Goal: Information Seeking & Learning: Learn about a topic

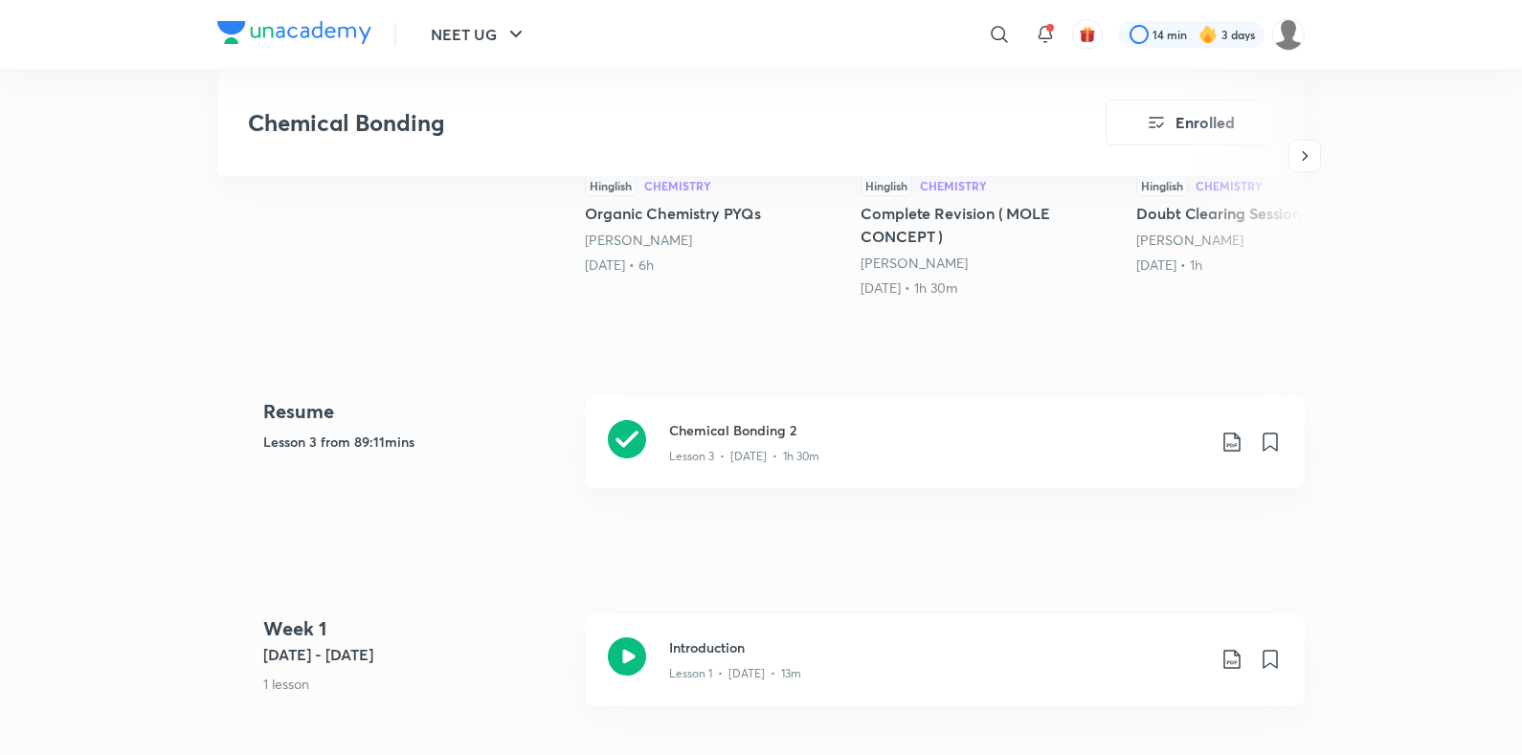
scroll to position [698, 0]
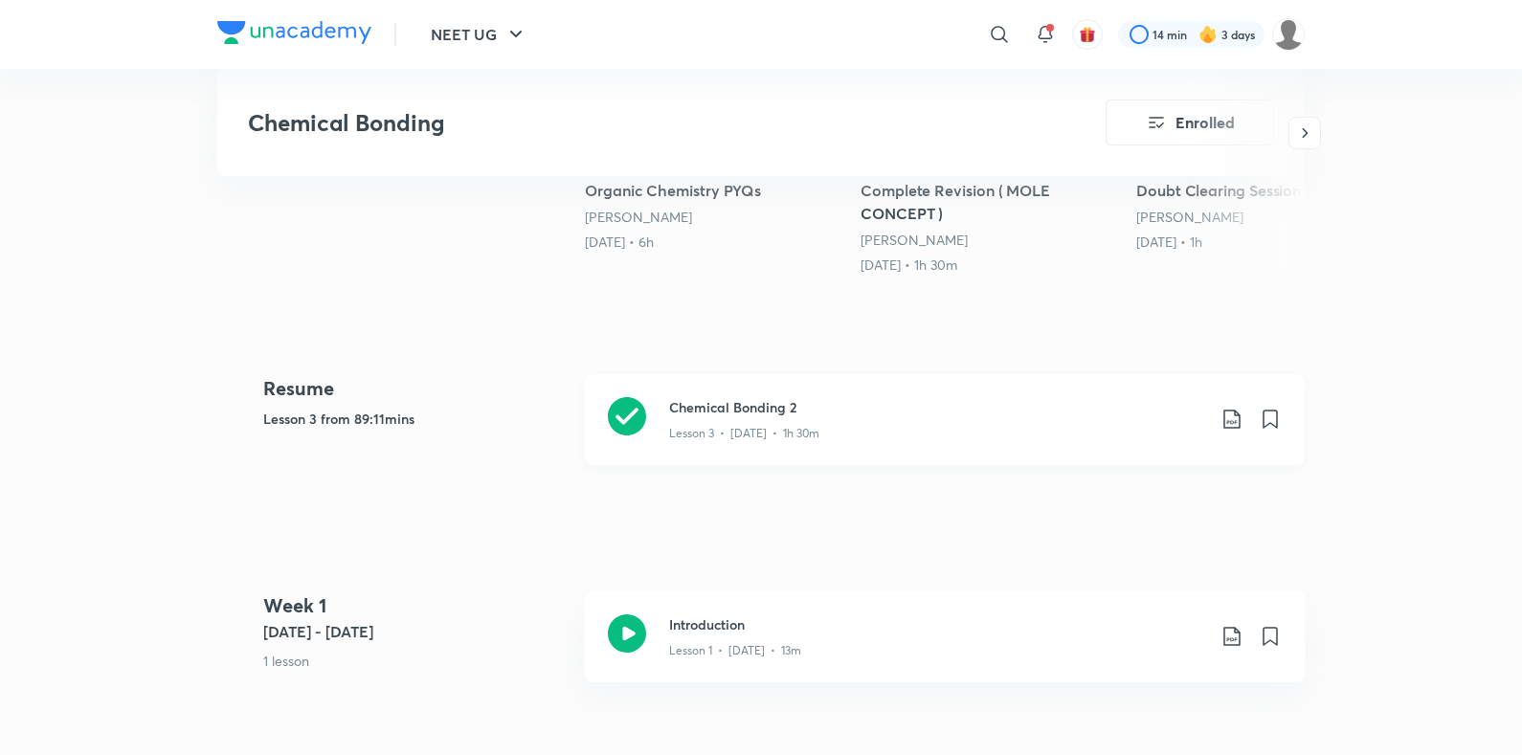
click at [623, 459] on div "Chemical Bonding 2 Lesson 3 • Aug 6 • 1h 30m" at bounding box center [945, 419] width 720 height 91
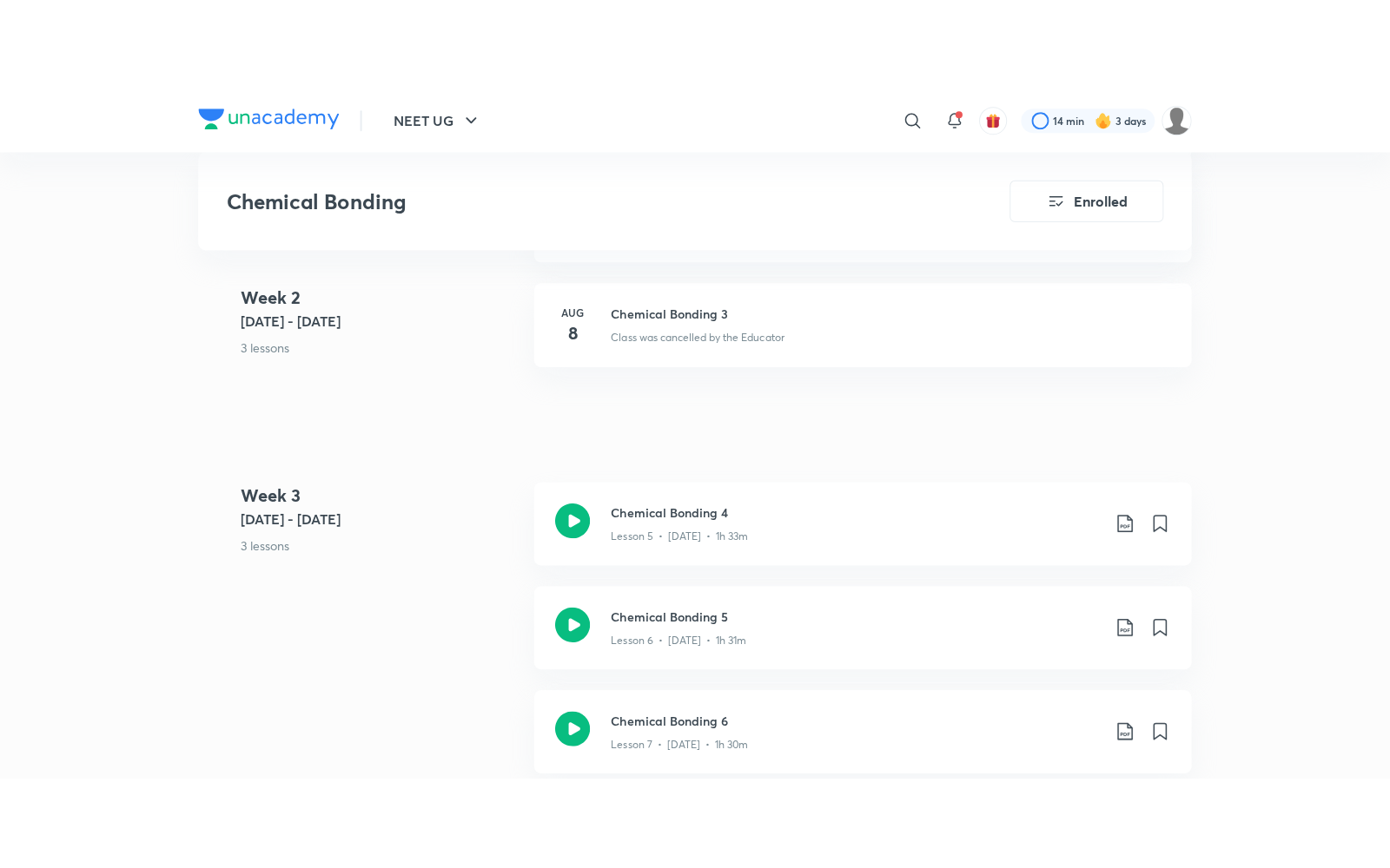
scroll to position [1383, 0]
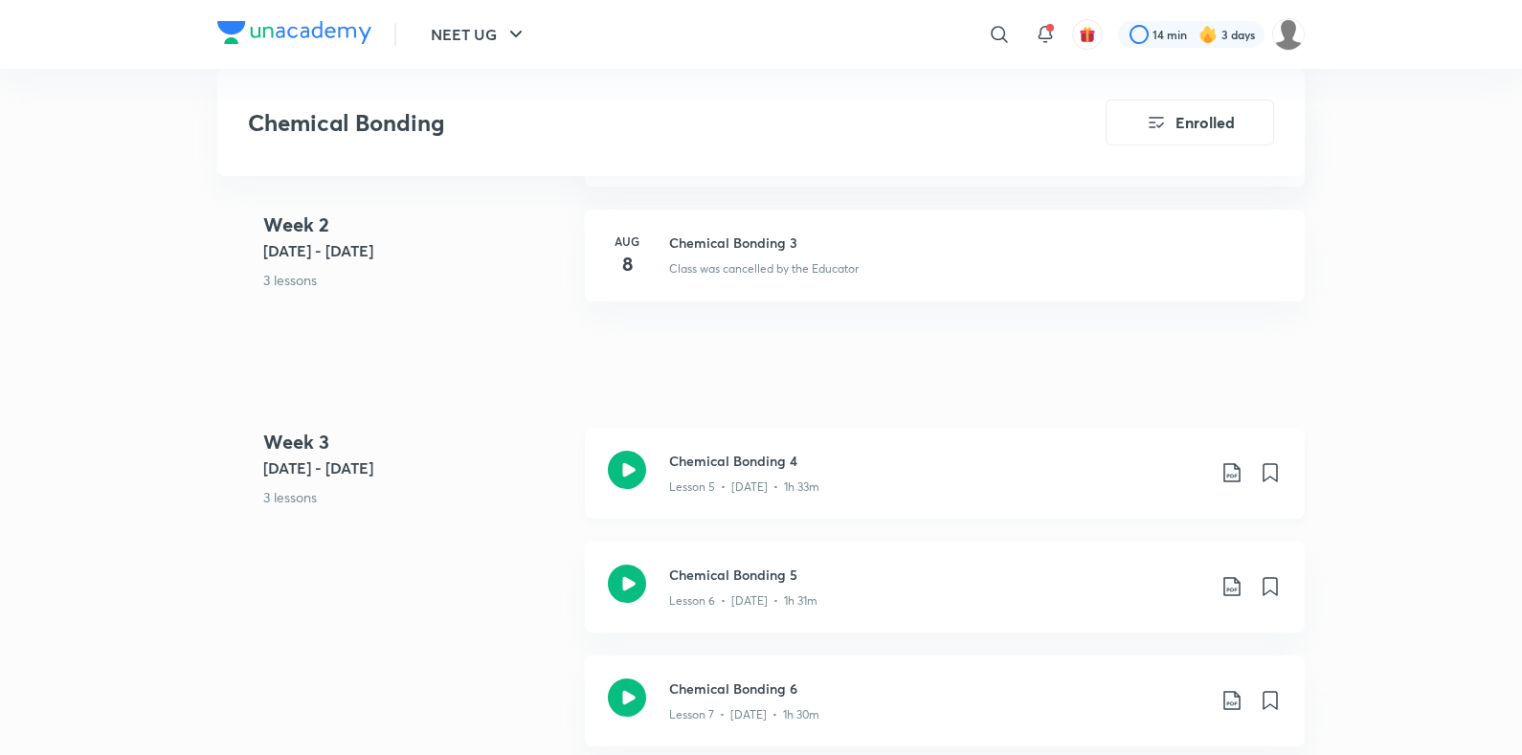
click at [638, 485] on icon at bounding box center [627, 470] width 38 height 38
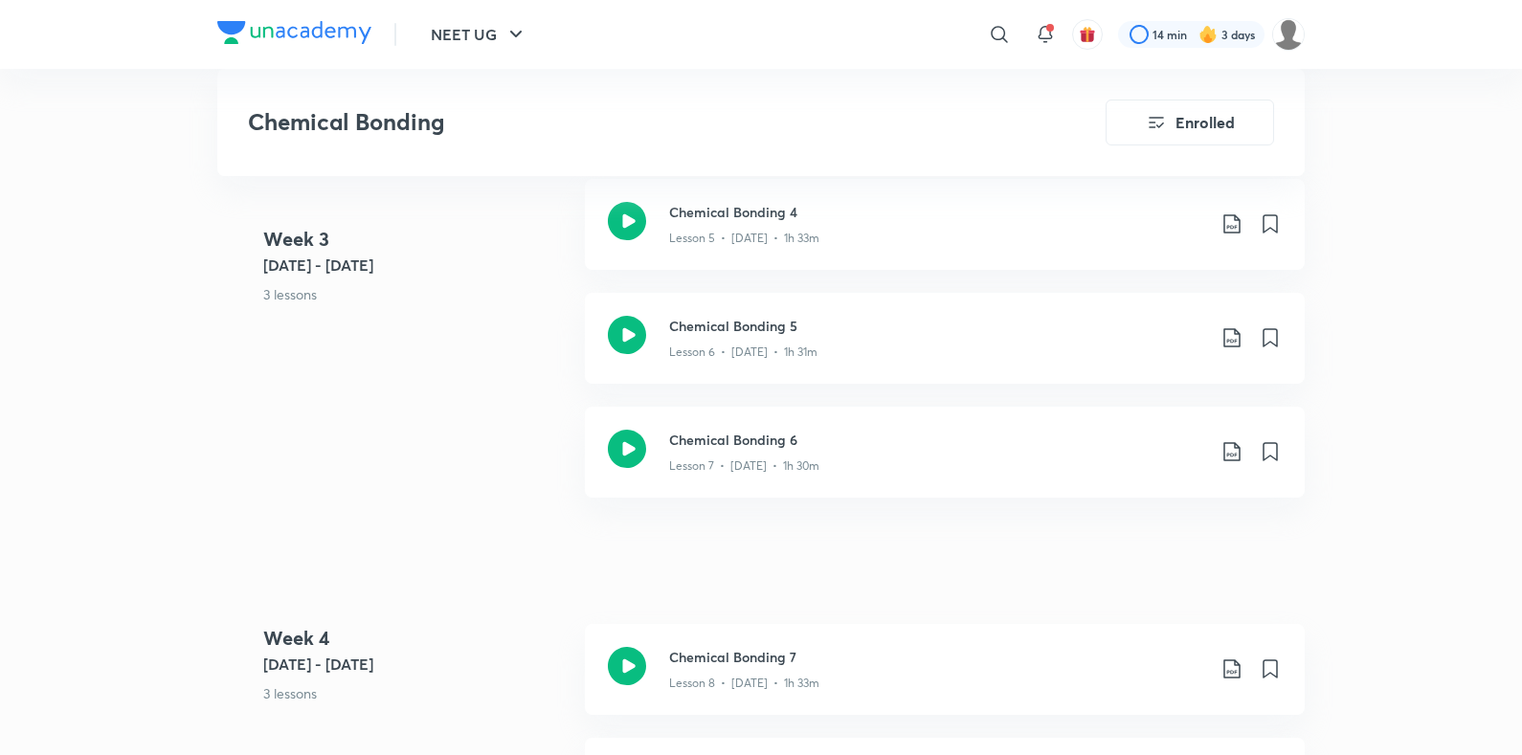
scroll to position [1763, 0]
